Goal: Download file/media

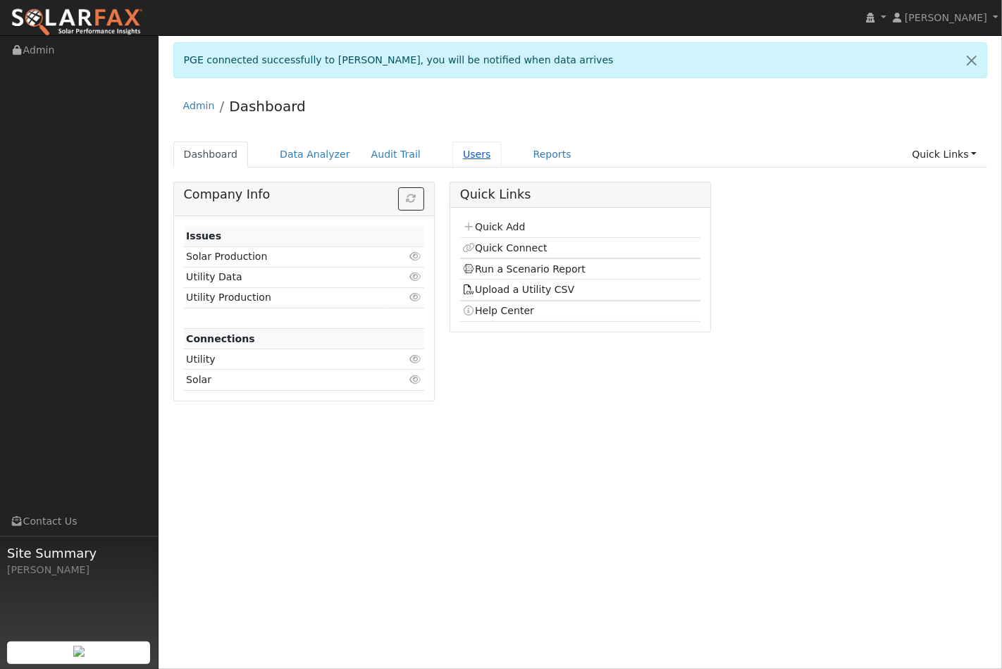
click at [458, 157] on link "Users" at bounding box center [476, 155] width 49 height 26
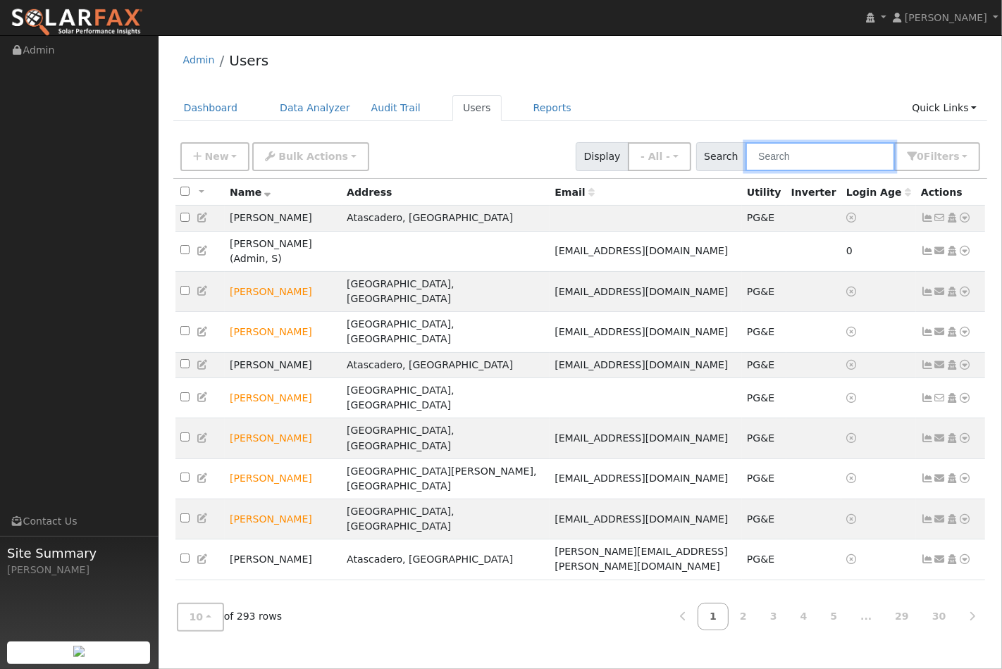
click at [826, 154] on input "text" at bounding box center [819, 156] width 149 height 29
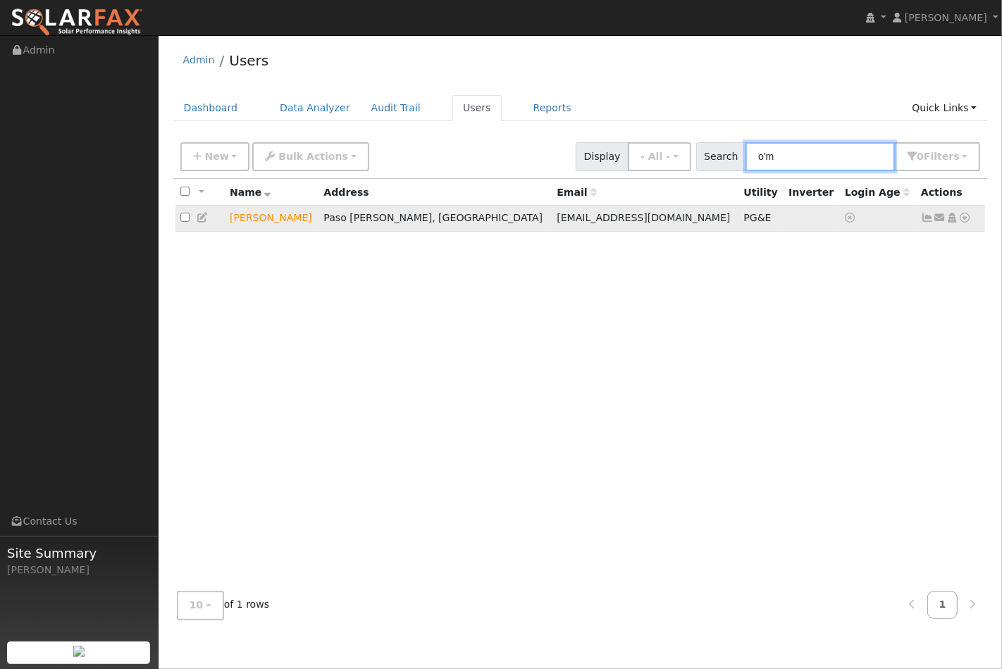
type input "o'm"
click at [964, 220] on icon at bounding box center [965, 218] width 13 height 10
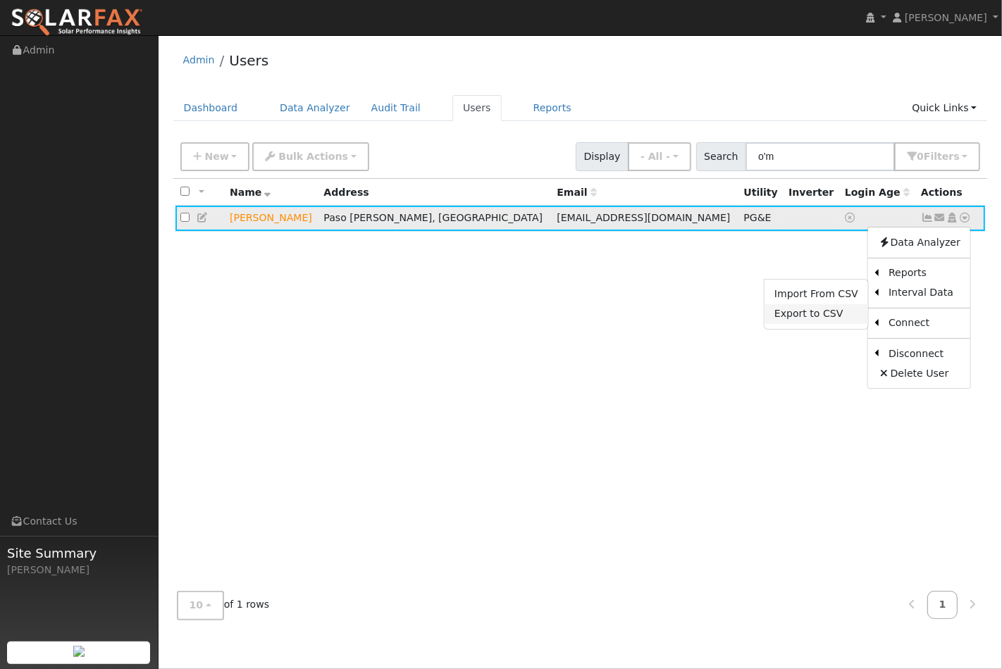
click at [828, 315] on link "Export to CSV" at bounding box center [816, 314] width 104 height 20
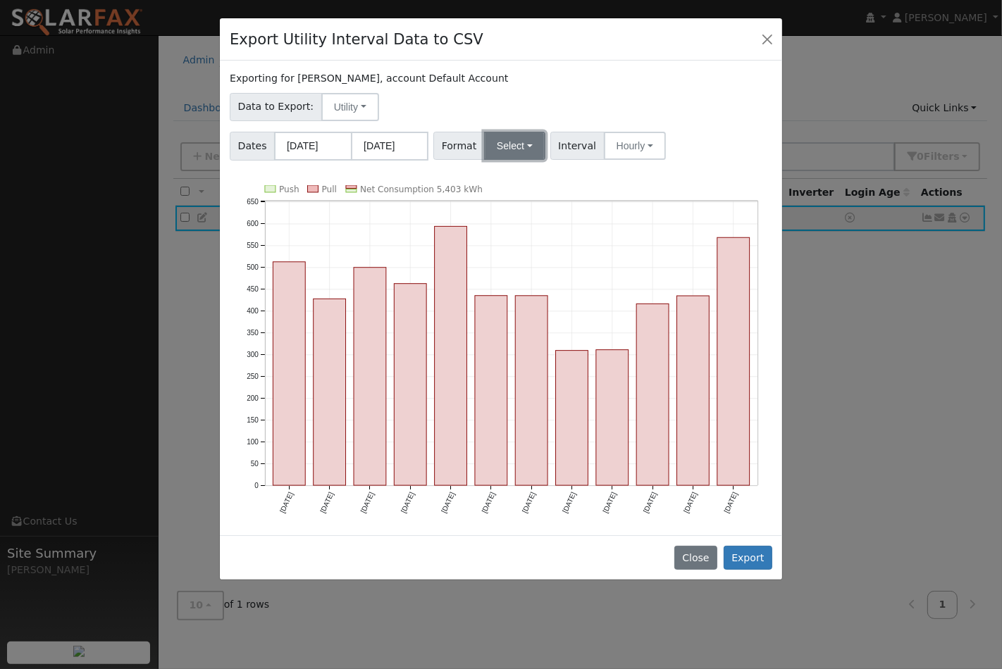
click at [524, 149] on button "Select" at bounding box center [514, 146] width 61 height 28
click at [505, 200] on link "PG&E" at bounding box center [531, 197] width 101 height 20
click at [750, 546] on button "Export" at bounding box center [748, 558] width 49 height 24
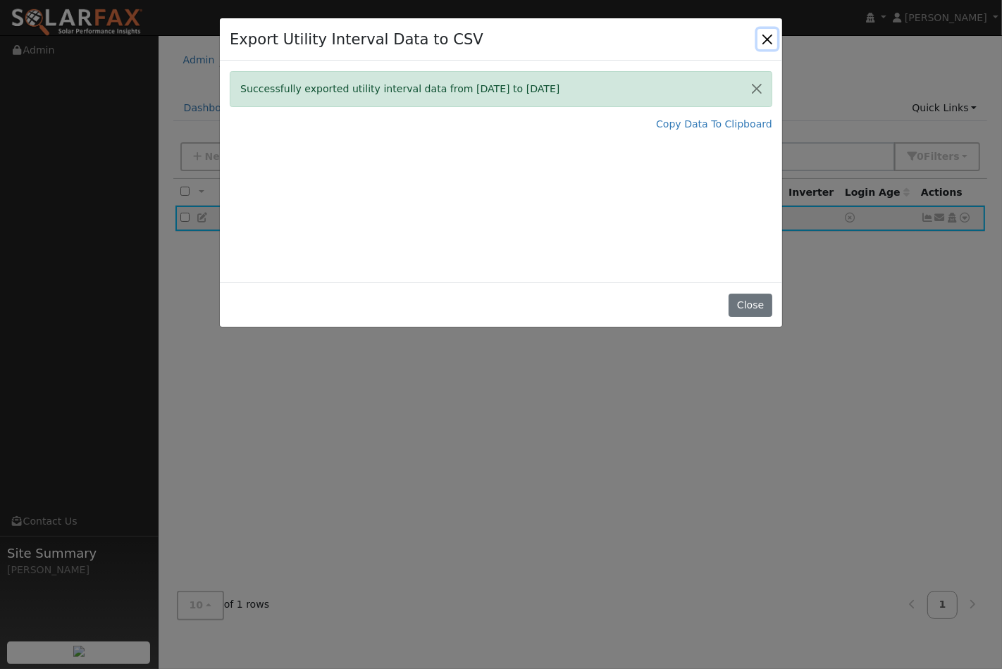
click at [765, 39] on button "Close" at bounding box center [767, 39] width 20 height 20
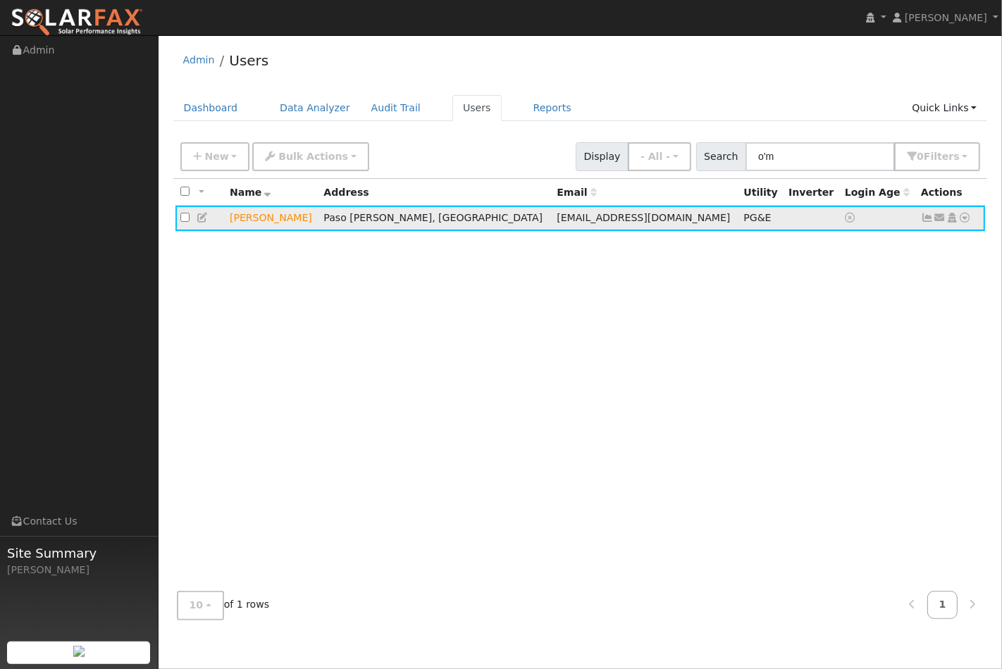
click at [967, 216] on icon at bounding box center [965, 218] width 13 height 10
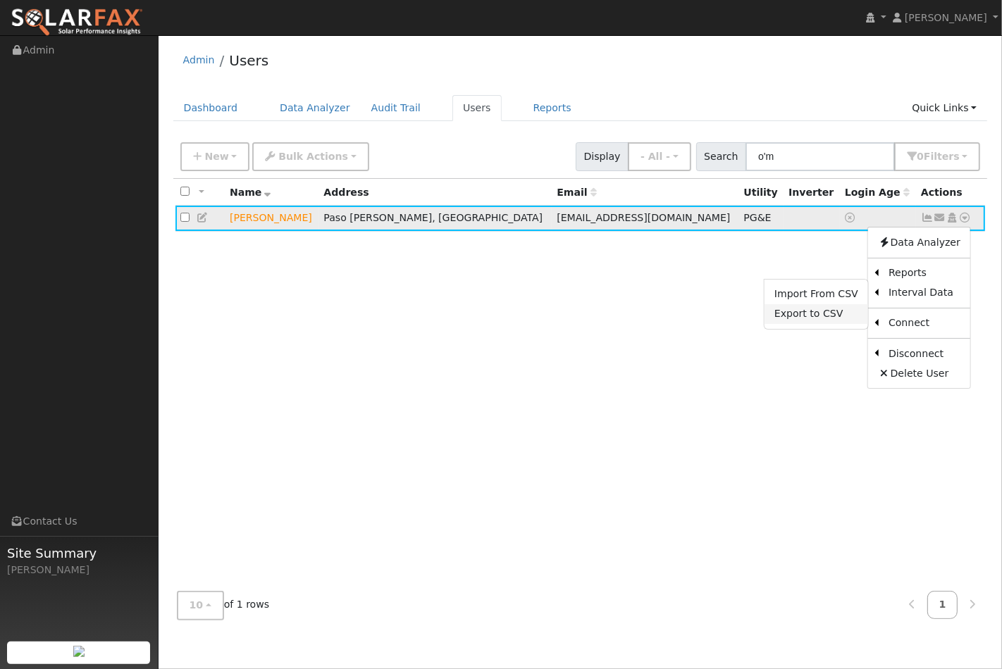
click at [815, 315] on link "Export to CSV" at bounding box center [816, 314] width 104 height 20
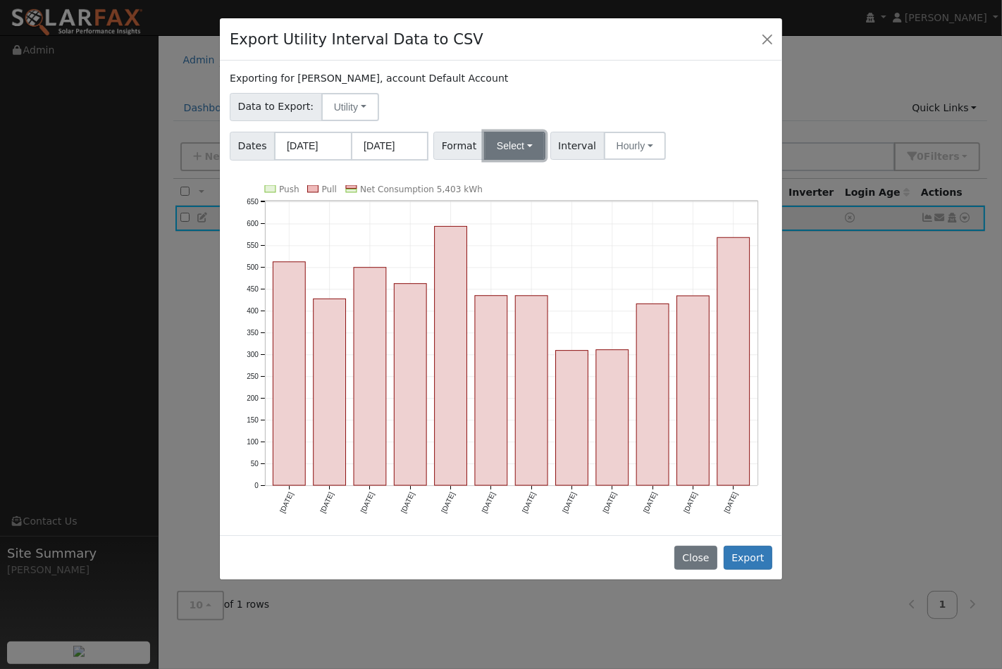
click at [519, 142] on button "Select" at bounding box center [514, 146] width 61 height 28
click at [517, 309] on link "OpenSolar" at bounding box center [531, 307] width 101 height 20
click at [747, 551] on button "Export" at bounding box center [748, 558] width 49 height 24
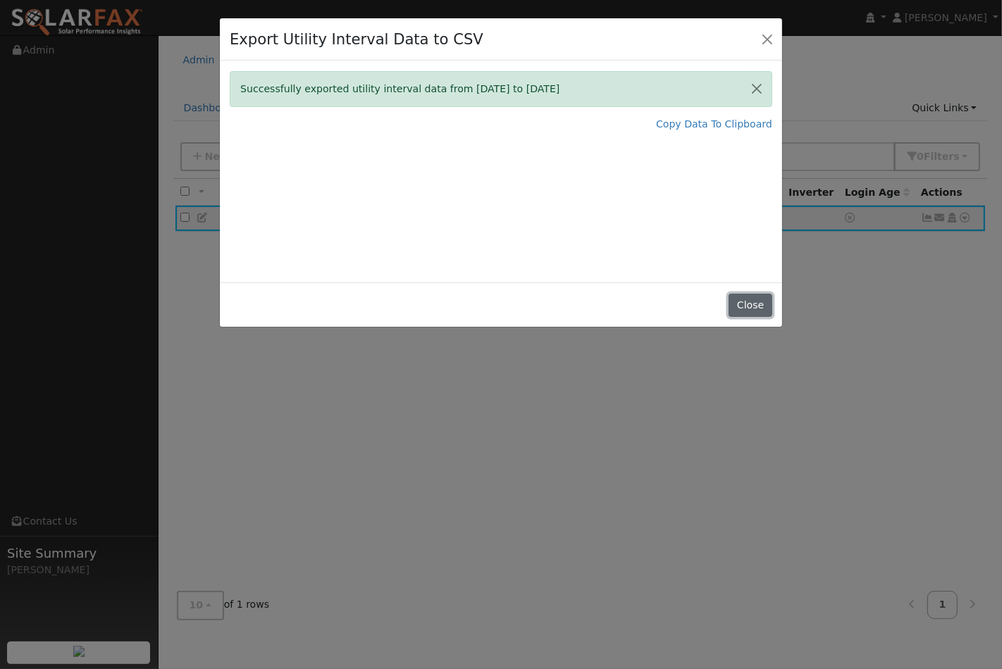
click at [748, 311] on button "Close" at bounding box center [749, 306] width 43 height 24
